Goal: Information Seeking & Learning: Learn about a topic

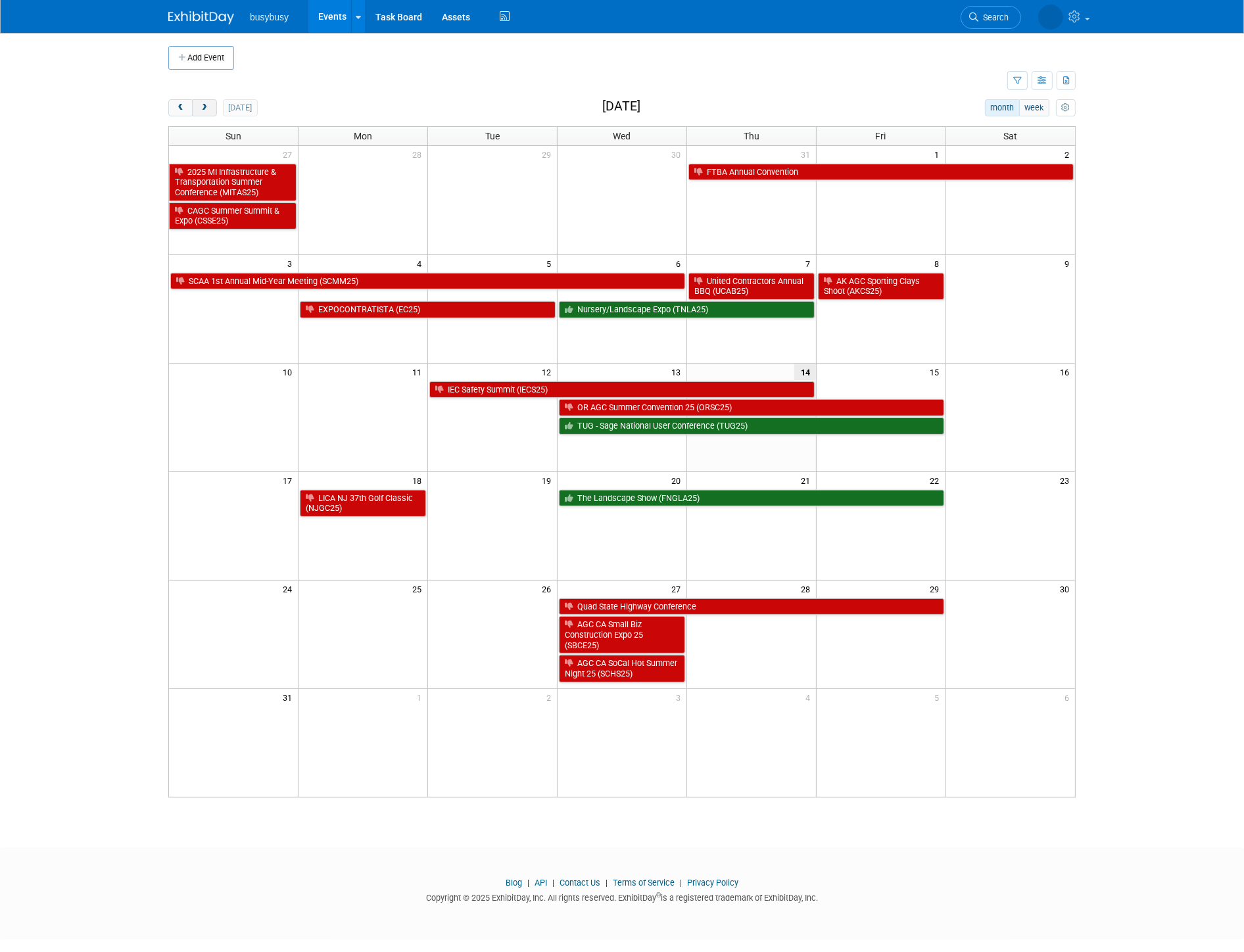
click at [202, 108] on span "next" at bounding box center [204, 108] width 10 height 8
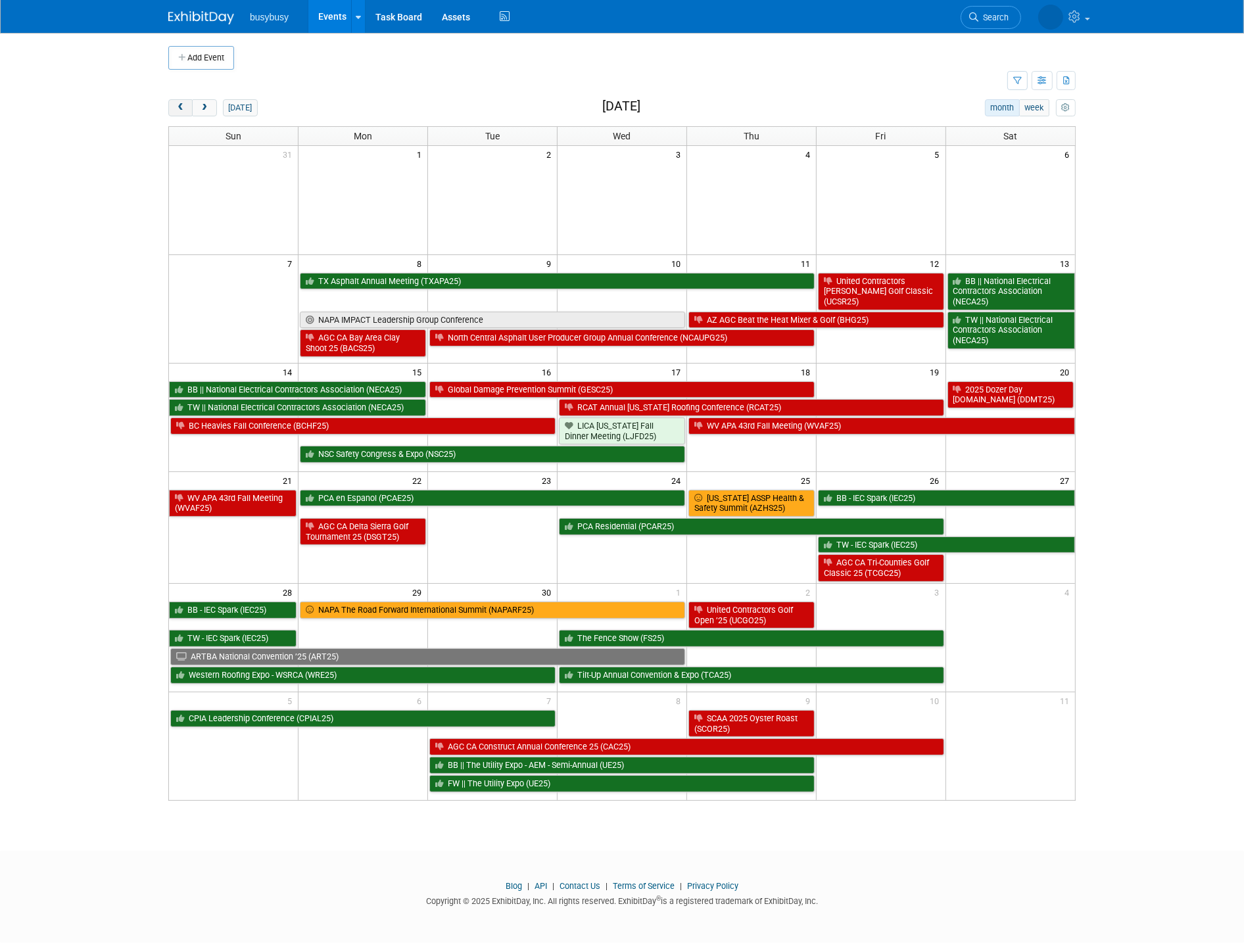
click at [178, 104] on span "prev" at bounding box center [180, 108] width 10 height 8
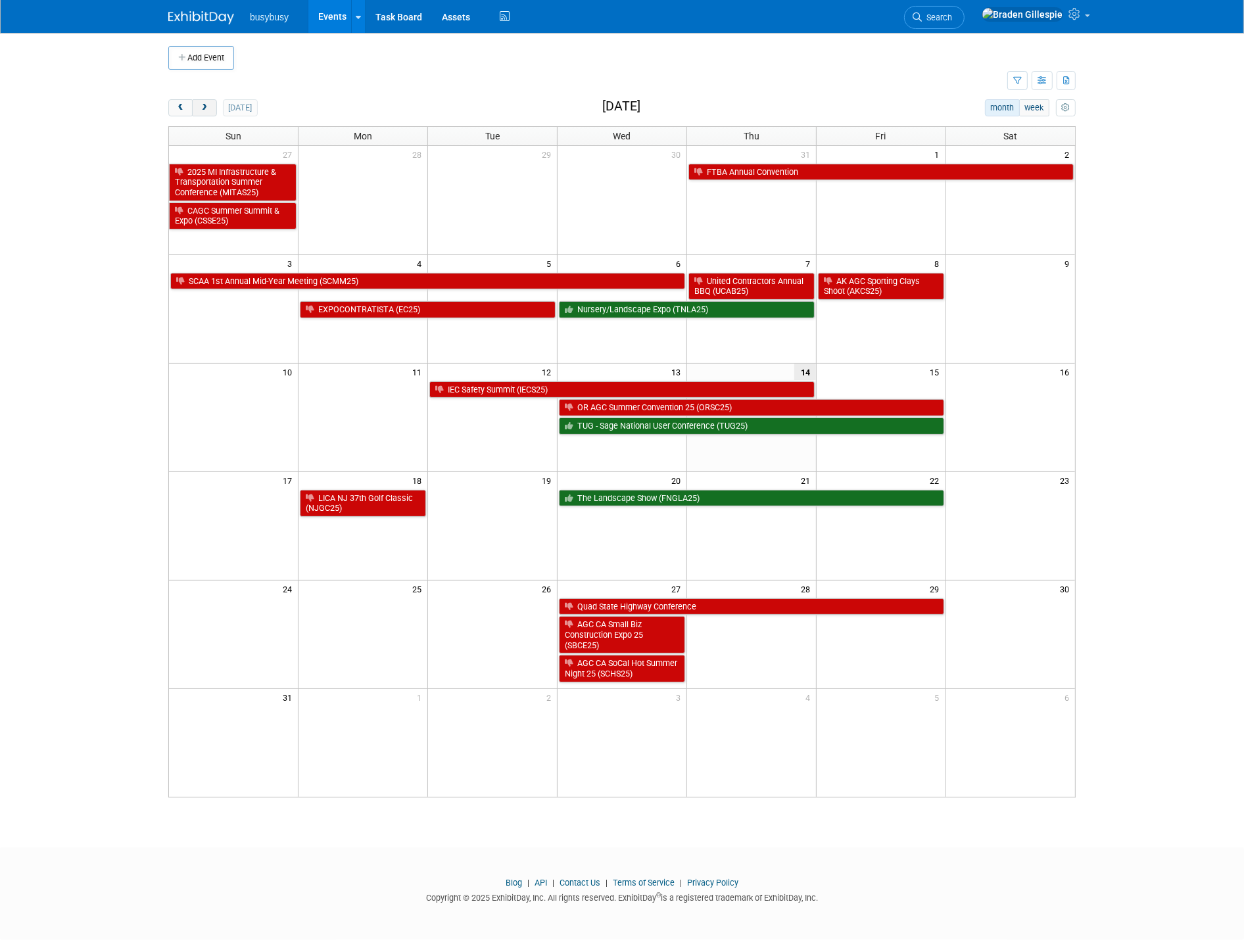
click at [205, 106] on span "next" at bounding box center [204, 108] width 10 height 8
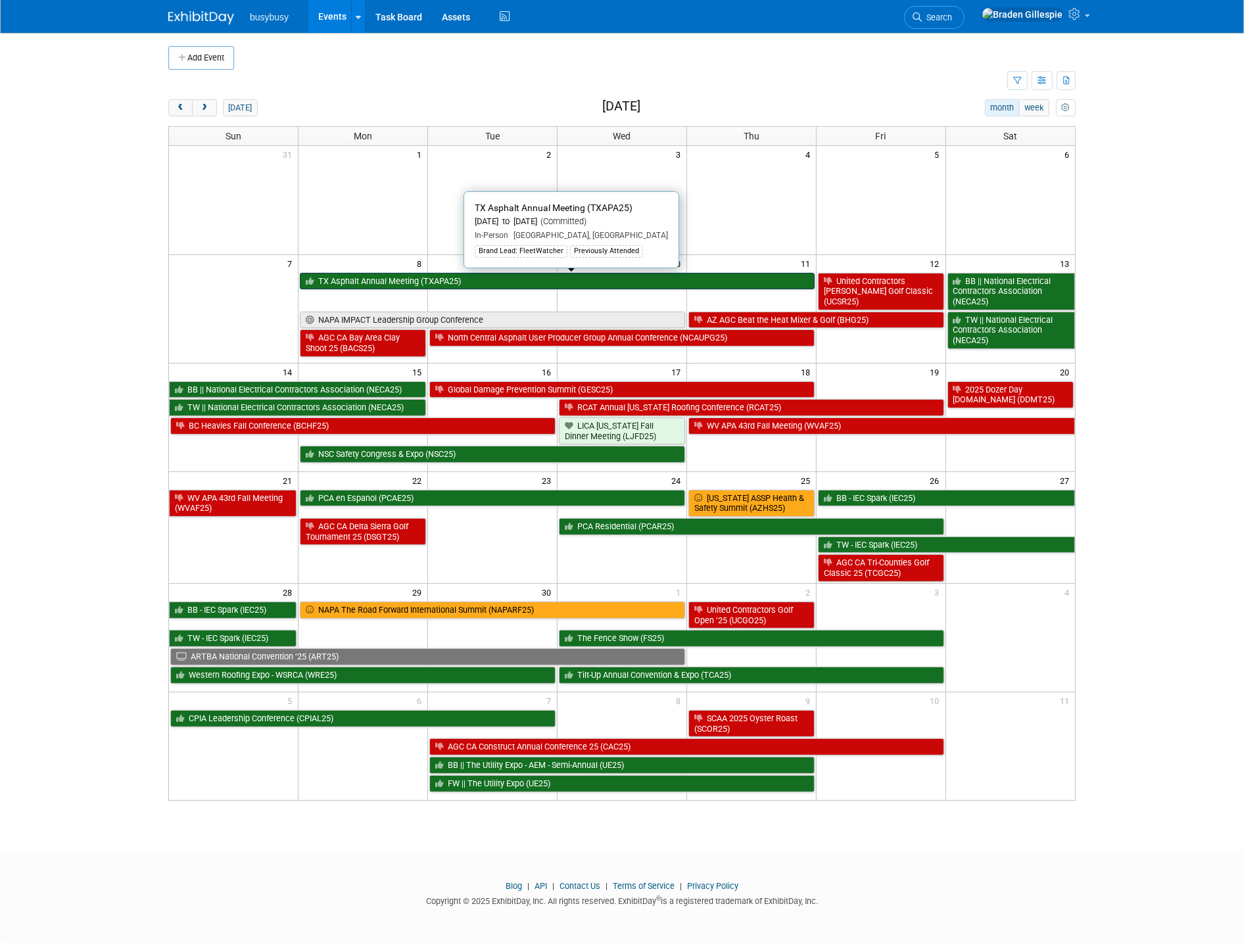
click at [642, 287] on link "TX Asphalt Annual Meeting (TXAPA25)" at bounding box center [556, 281] width 514 height 17
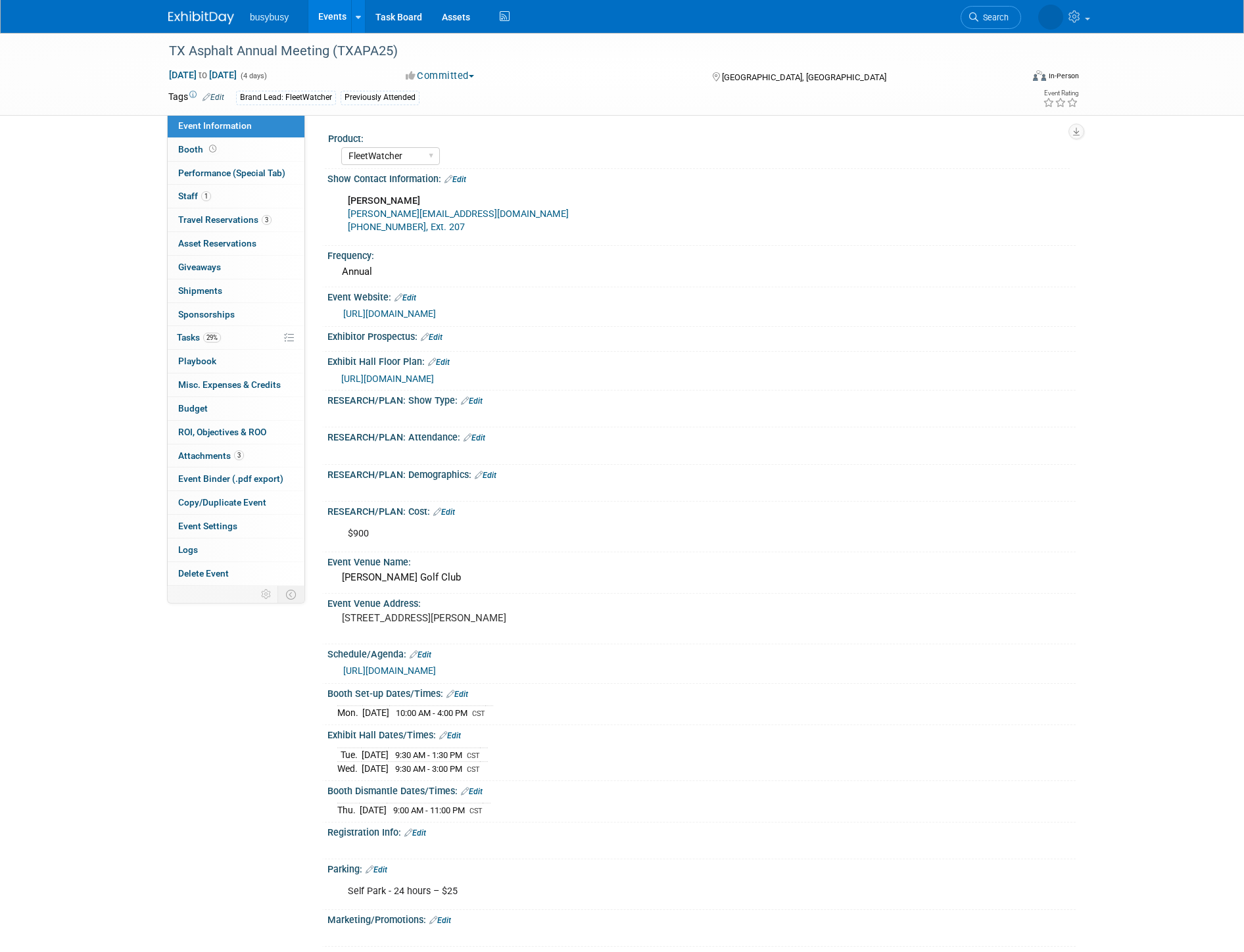
select select "FleetWatcher"
select select "Member"
click at [267, 187] on link "1 Staff 1" at bounding box center [236, 196] width 137 height 23
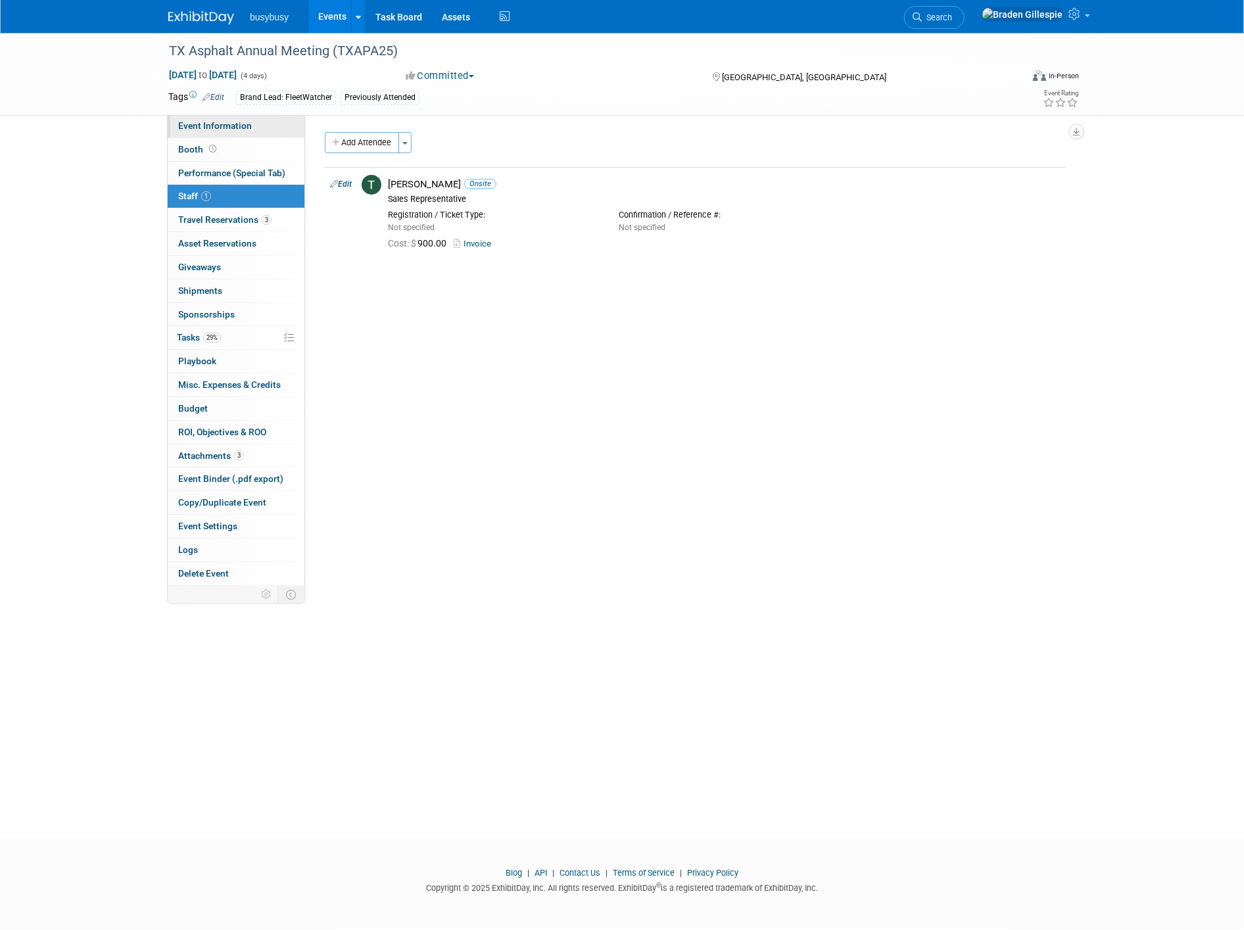
click at [263, 132] on link "Event Information" at bounding box center [236, 126] width 137 height 23
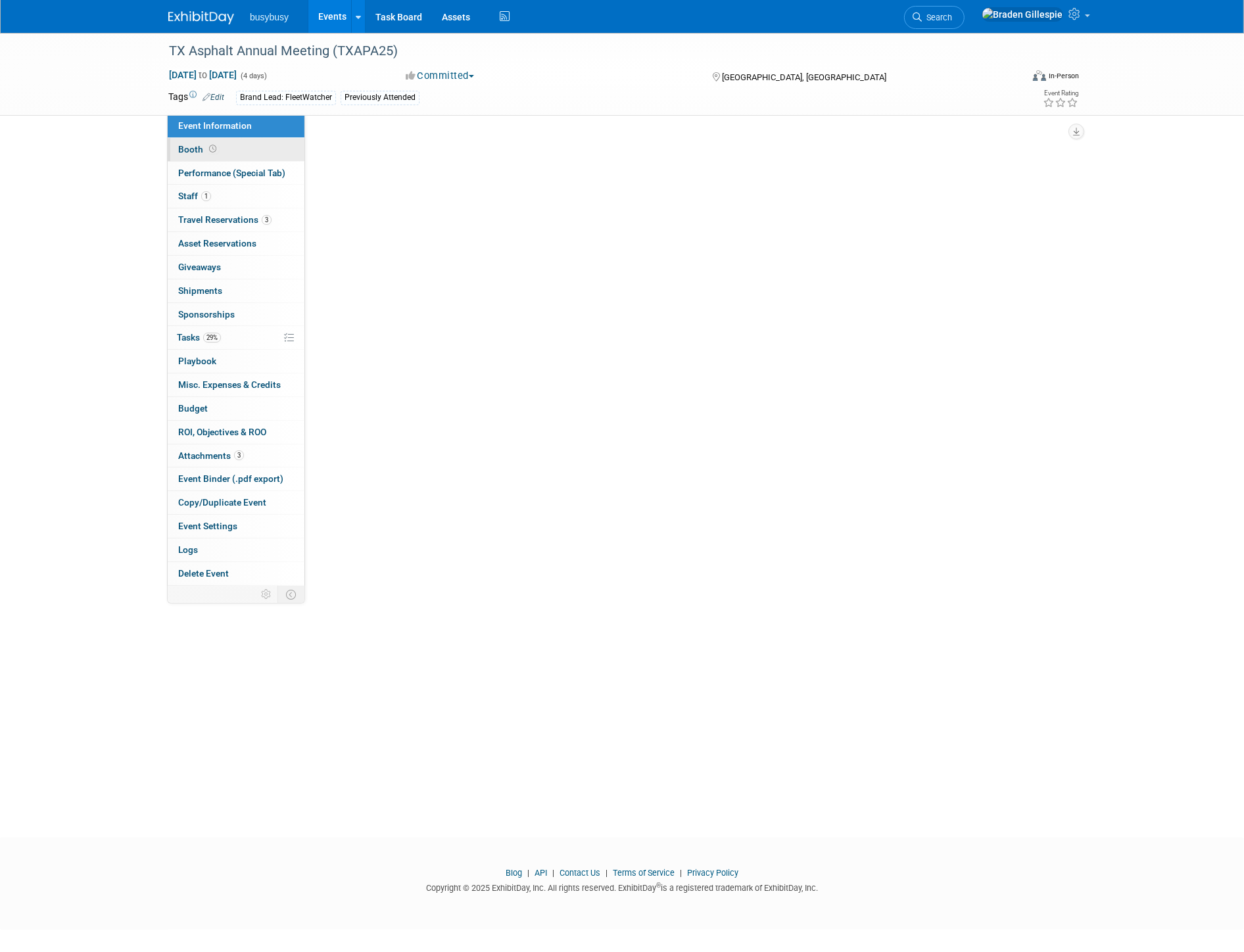
select select "FleetWatcher"
select select "Member"
